Goal: Task Accomplishment & Management: Use online tool/utility

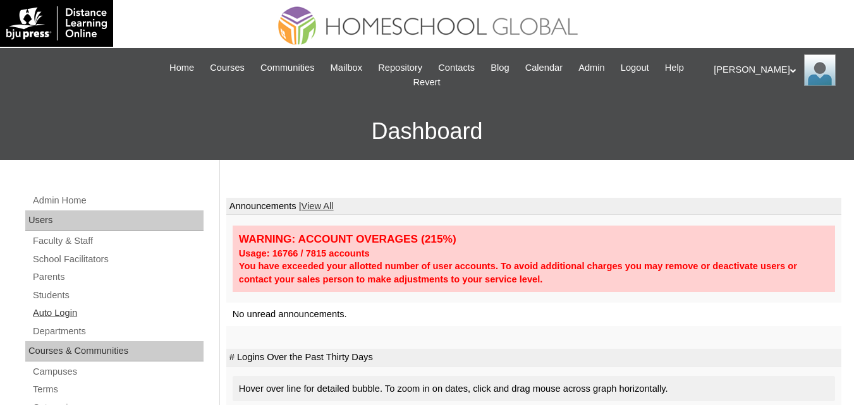
click at [55, 312] on link "Auto Login" at bounding box center [118, 313] width 172 height 16
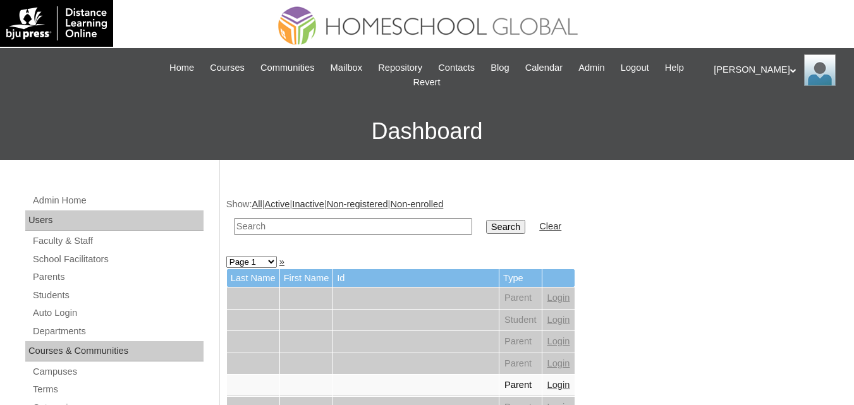
click at [308, 219] on input "text" at bounding box center [353, 226] width 238 height 17
paste input "Mikko Aston"
type input "Mikko Aston"
click at [486, 226] on input "Search" at bounding box center [505, 227] width 39 height 14
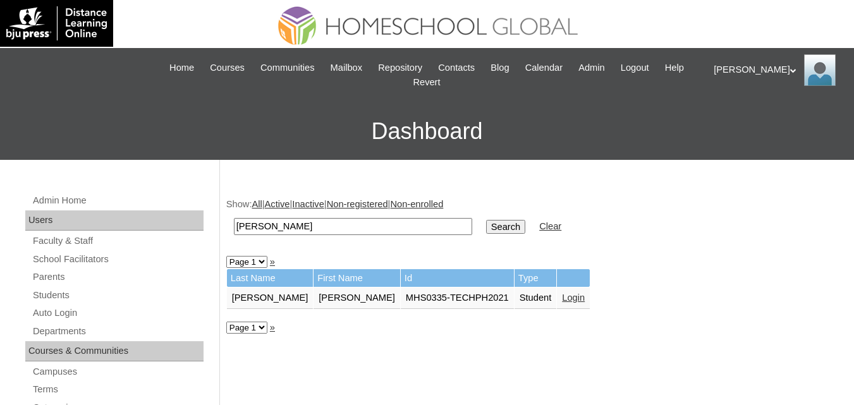
click at [562, 294] on link "Login" at bounding box center [573, 298] width 23 height 10
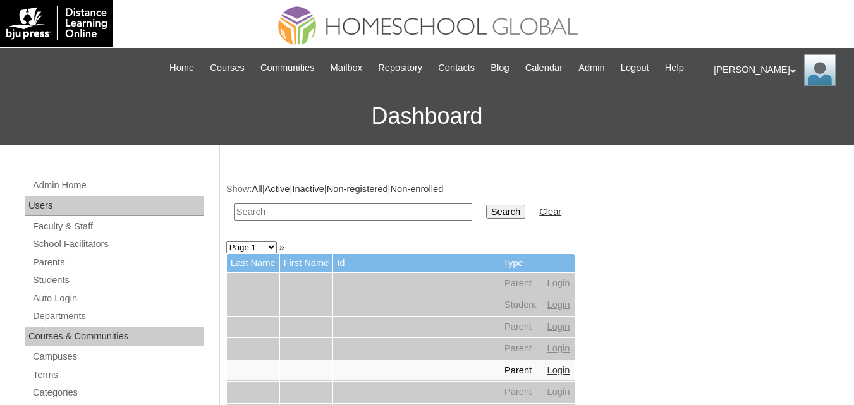
click at [293, 221] on input "text" at bounding box center [353, 212] width 238 height 17
paste input "Akhina Dominique"
type input "[PERSON_NAME]"
click at [486, 219] on input "Search" at bounding box center [505, 212] width 39 height 14
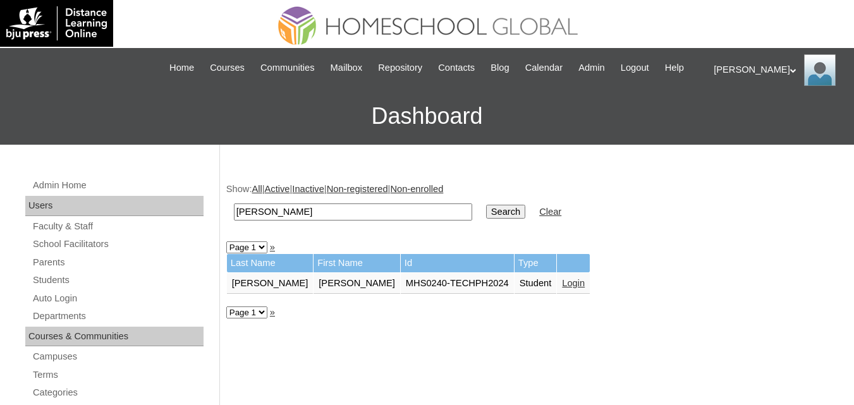
click at [562, 288] on link "Login" at bounding box center [573, 283] width 23 height 10
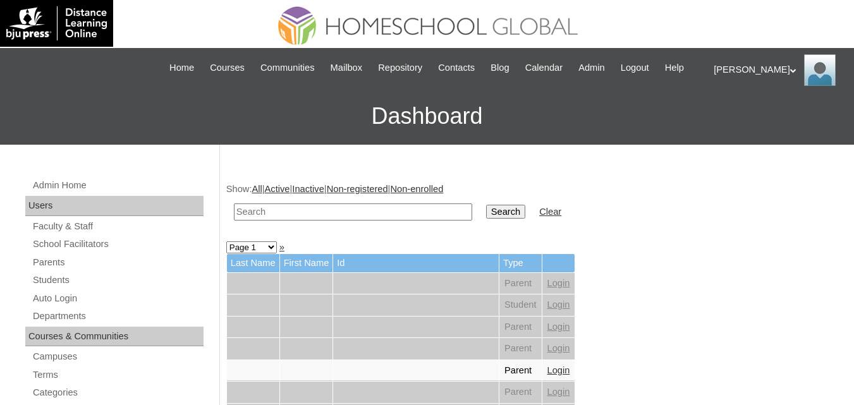
click at [279, 221] on input "text" at bounding box center [353, 212] width 238 height 17
paste input "Lucas Roberto"
type input "Lucas Roberto"
click at [486, 219] on input "Search" at bounding box center [505, 212] width 39 height 14
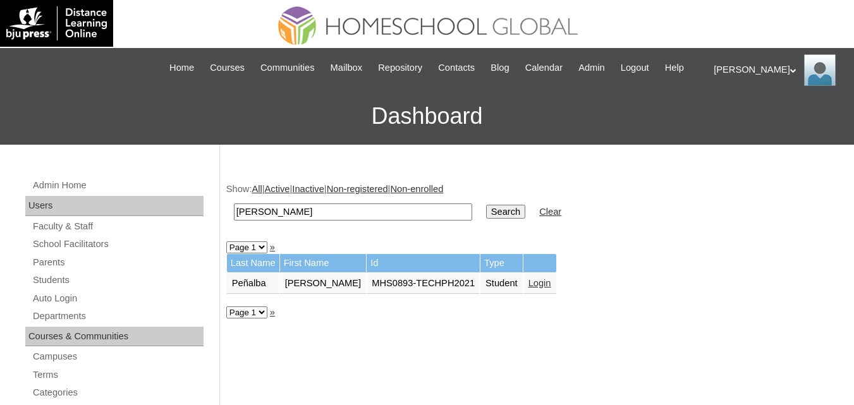
click at [529, 288] on link "Login" at bounding box center [540, 283] width 23 height 10
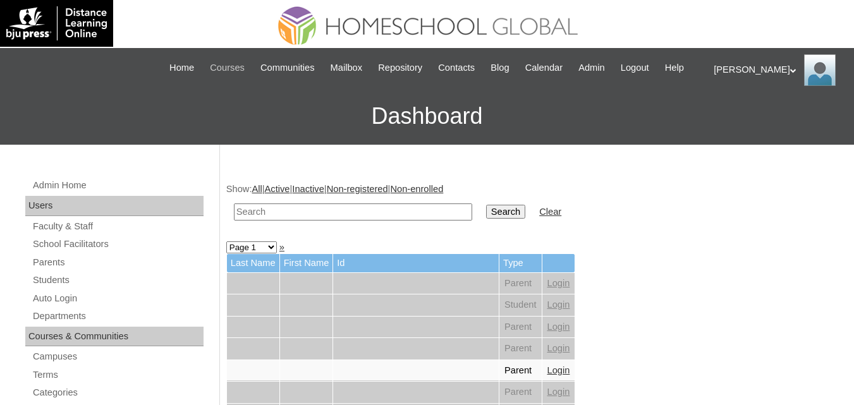
click at [233, 63] on span "Courses" at bounding box center [227, 68] width 35 height 15
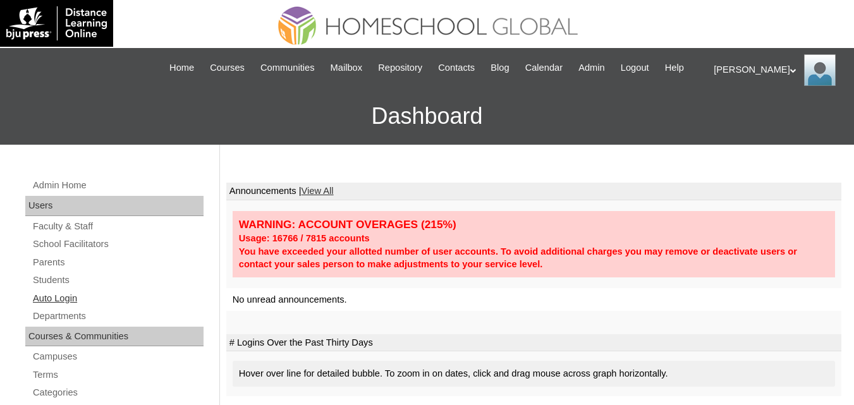
click at [66, 307] on link "Auto Login" at bounding box center [118, 299] width 172 height 16
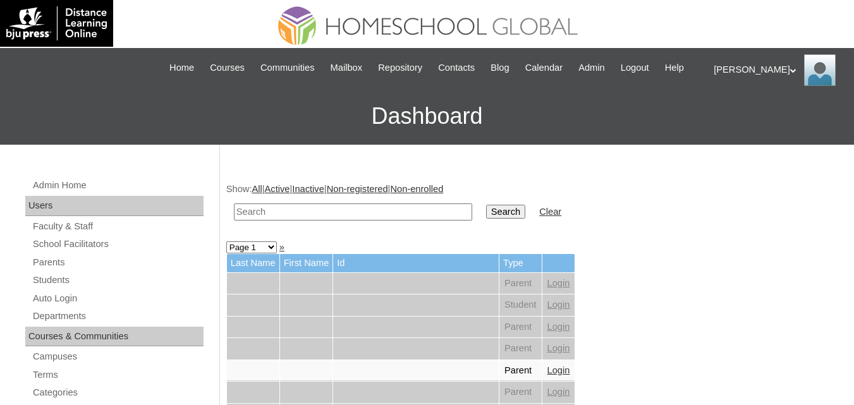
click at [315, 221] on input "text" at bounding box center [353, 212] width 238 height 17
paste input "[PERSON_NAME]"
type input "[PERSON_NAME]"
click at [486, 219] on input "Search" at bounding box center [505, 212] width 39 height 14
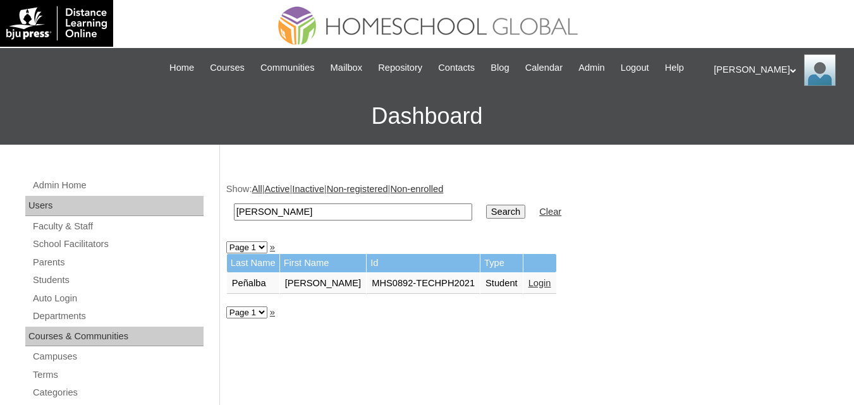
click at [529, 288] on link "Login" at bounding box center [540, 283] width 23 height 10
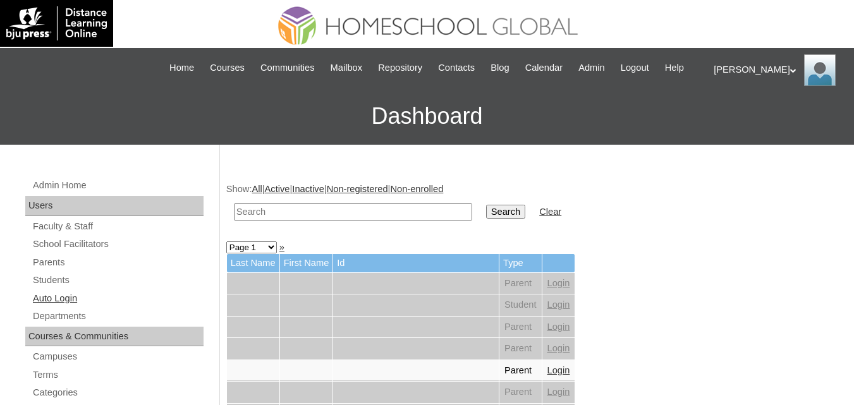
click at [49, 307] on link "Auto Login" at bounding box center [118, 299] width 172 height 16
click at [332, 221] on input "text" at bounding box center [353, 212] width 238 height 17
paste input "[PERSON_NAME]"
type input "[PERSON_NAME]"
click at [486, 219] on input "Search" at bounding box center [505, 212] width 39 height 14
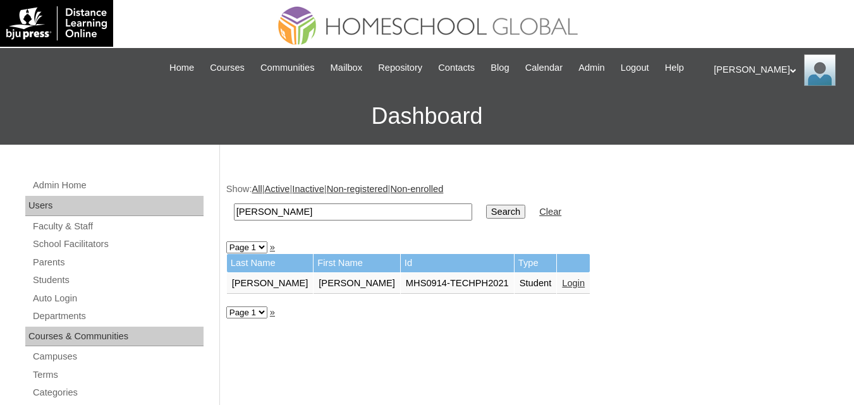
click at [562, 288] on link "Login" at bounding box center [573, 283] width 23 height 10
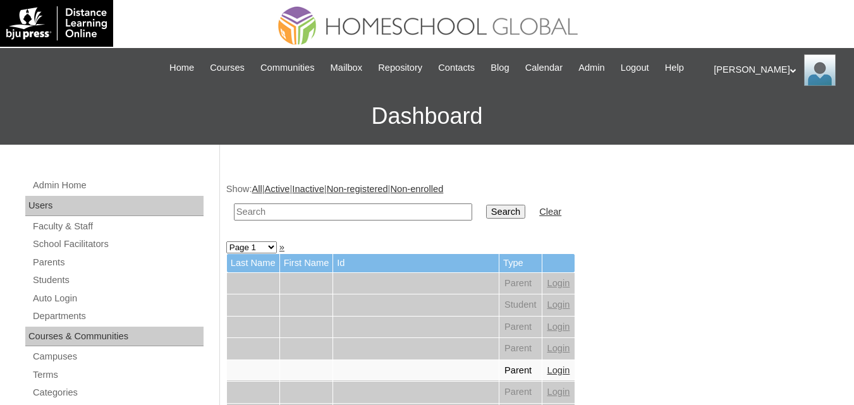
click at [284, 221] on input "text" at bounding box center [353, 212] width 238 height 17
paste input "[PERSON_NAME]"
type input "[PERSON_NAME]"
click at [486, 219] on input "Search" at bounding box center [505, 212] width 39 height 14
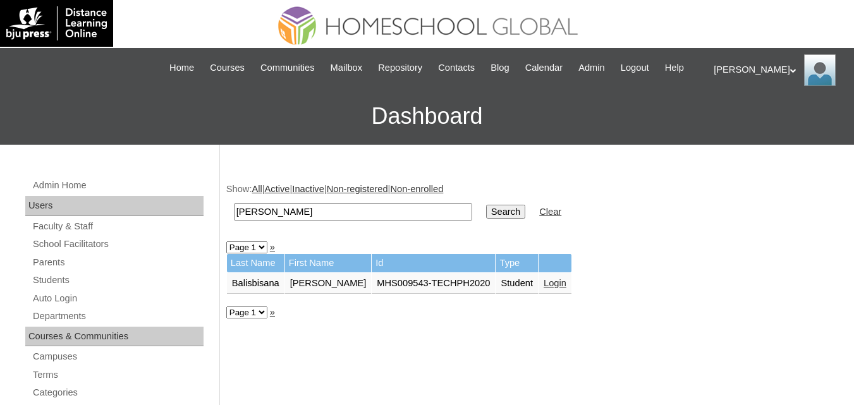
click at [554, 288] on link "Login" at bounding box center [555, 283] width 23 height 10
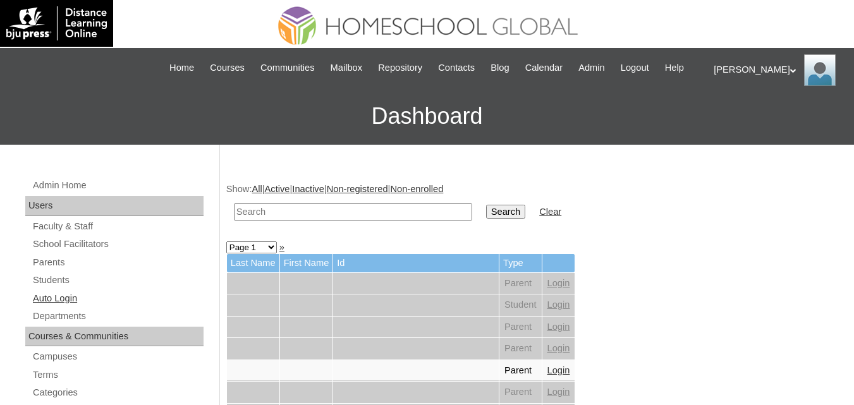
click at [73, 307] on link "Auto Login" at bounding box center [118, 299] width 172 height 16
click at [307, 221] on input "text" at bounding box center [353, 212] width 238 height 17
paste input "[DATE][PERSON_NAME]"
type input "[DATE][PERSON_NAME]"
click at [486, 219] on input "Search" at bounding box center [505, 212] width 39 height 14
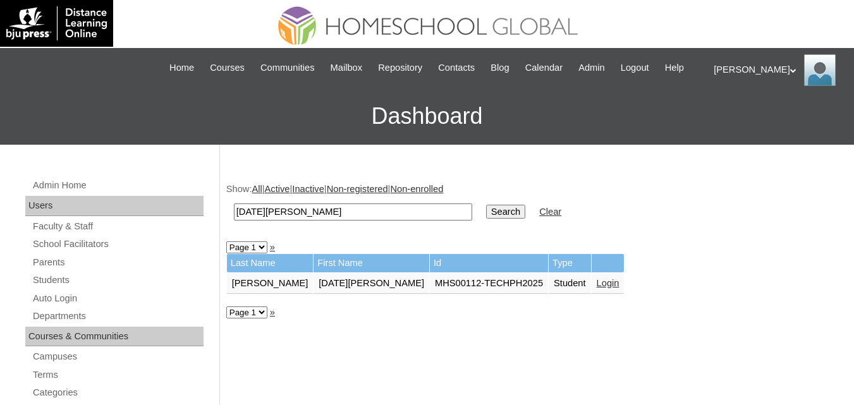
click at [597, 288] on link "Login" at bounding box center [608, 283] width 23 height 10
